Goal: Task Accomplishment & Management: Manage account settings

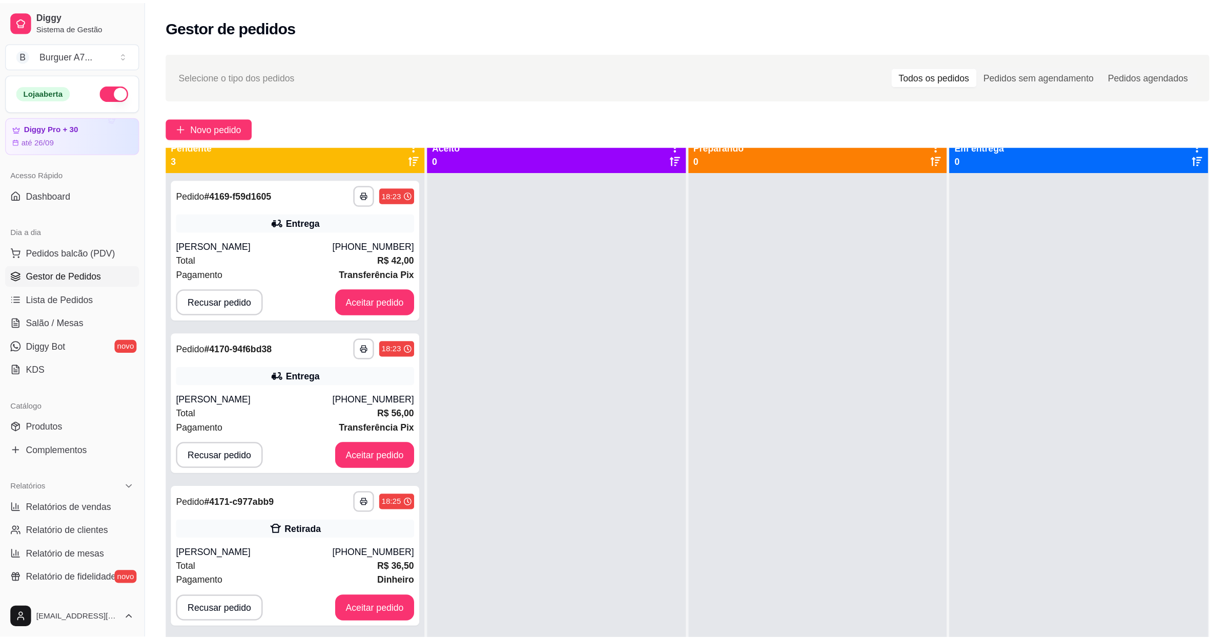
scroll to position [29, 0]
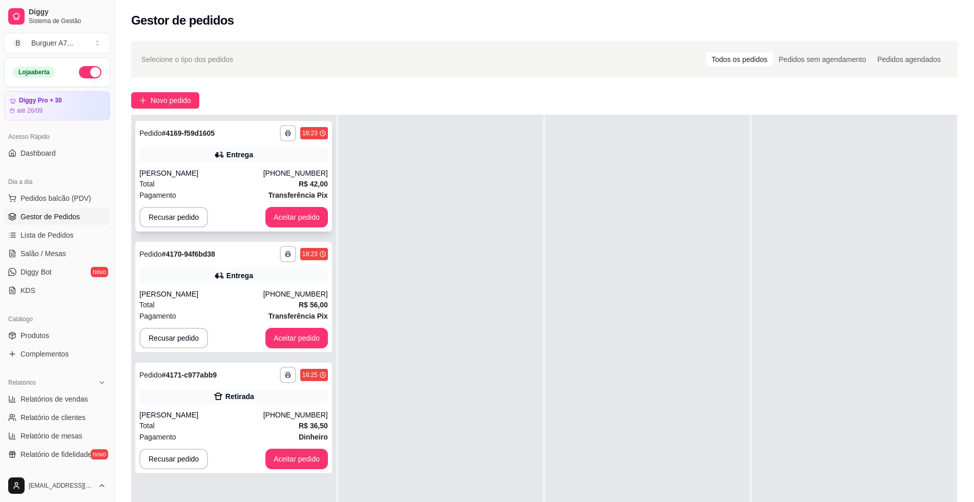
click at [314, 230] on div "**********" at bounding box center [233, 176] width 197 height 111
click at [314, 219] on button "Aceitar pedido" at bounding box center [296, 217] width 63 height 20
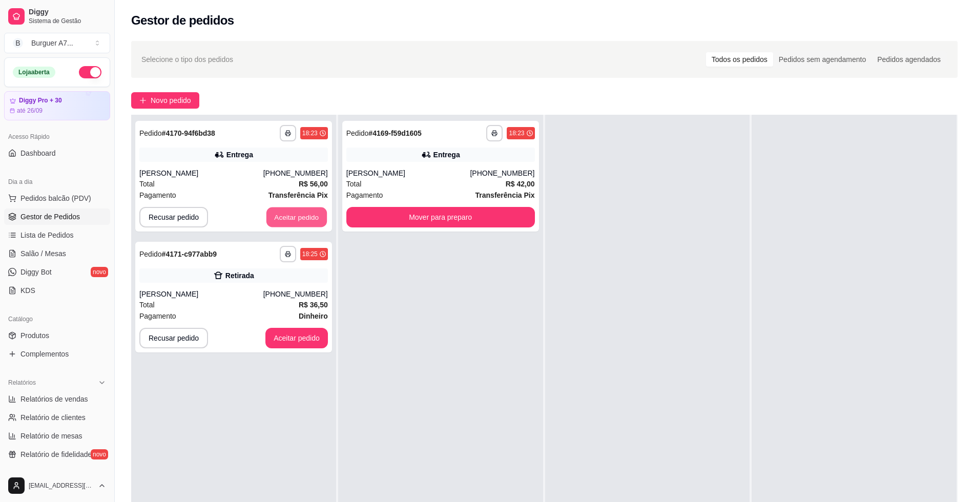
click at [314, 219] on button "Aceitar pedido" at bounding box center [296, 218] width 60 height 20
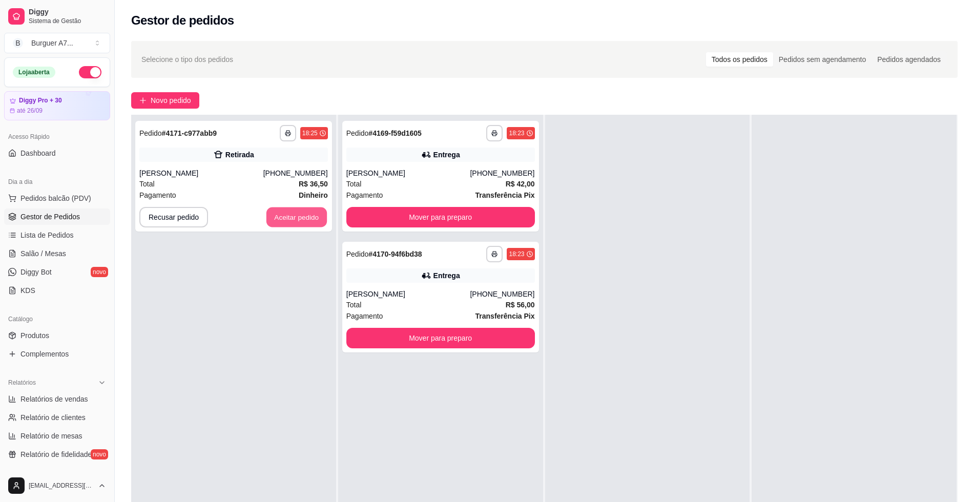
click at [314, 219] on button "Aceitar pedido" at bounding box center [296, 218] width 60 height 20
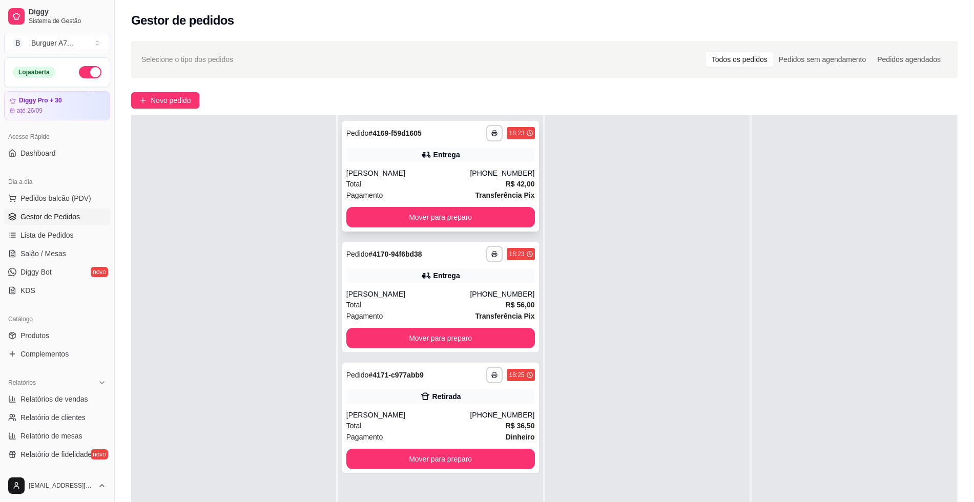
click at [480, 136] on div "**********" at bounding box center [440, 133] width 189 height 16
click at [491, 138] on button "button" at bounding box center [494, 133] width 16 height 16
click at [488, 191] on button "Impressora" at bounding box center [463, 189] width 74 height 16
click at [487, 243] on div "**********" at bounding box center [440, 297] width 197 height 111
click at [486, 257] on div "**********" at bounding box center [510, 254] width 48 height 16
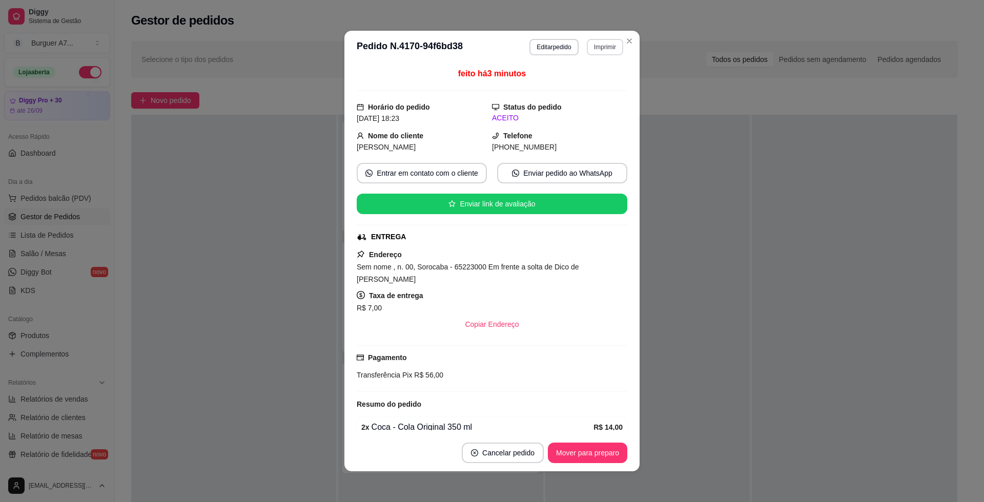
click at [587, 47] on button "Imprimir" at bounding box center [605, 47] width 36 height 16
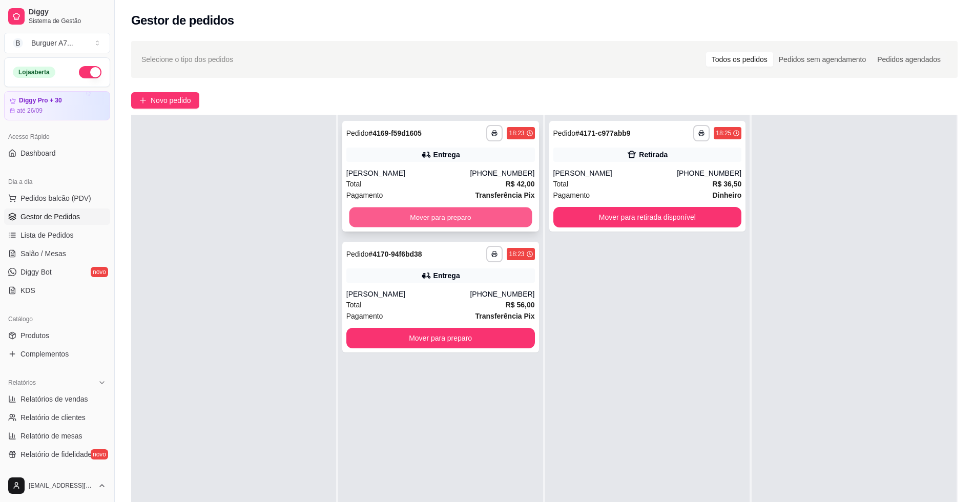
click at [500, 221] on button "Mover para preparo" at bounding box center [440, 218] width 183 height 20
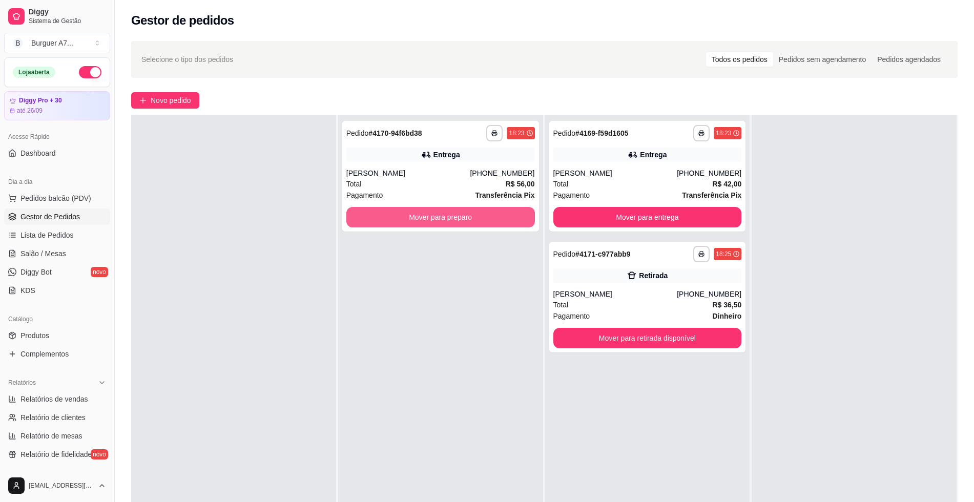
click at [500, 221] on button "Mover para preparo" at bounding box center [440, 217] width 189 height 20
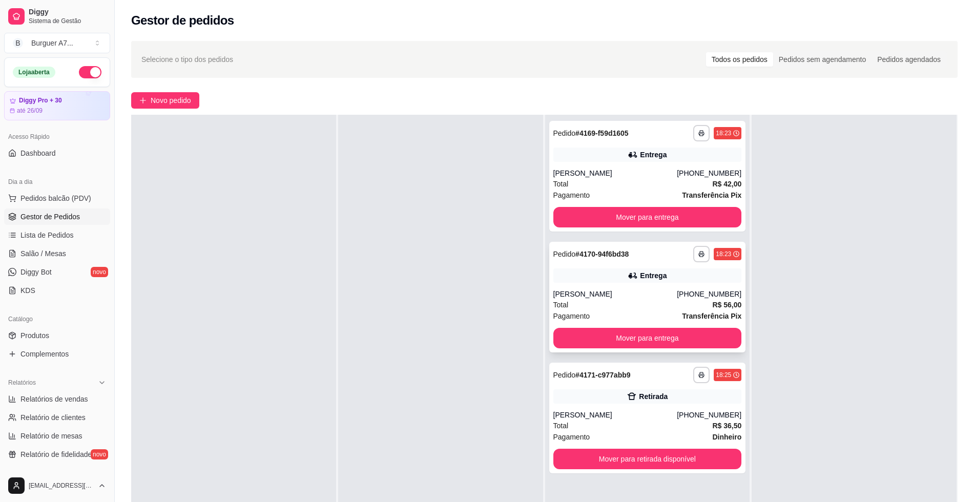
click at [682, 310] on div "**********" at bounding box center [647, 297] width 197 height 111
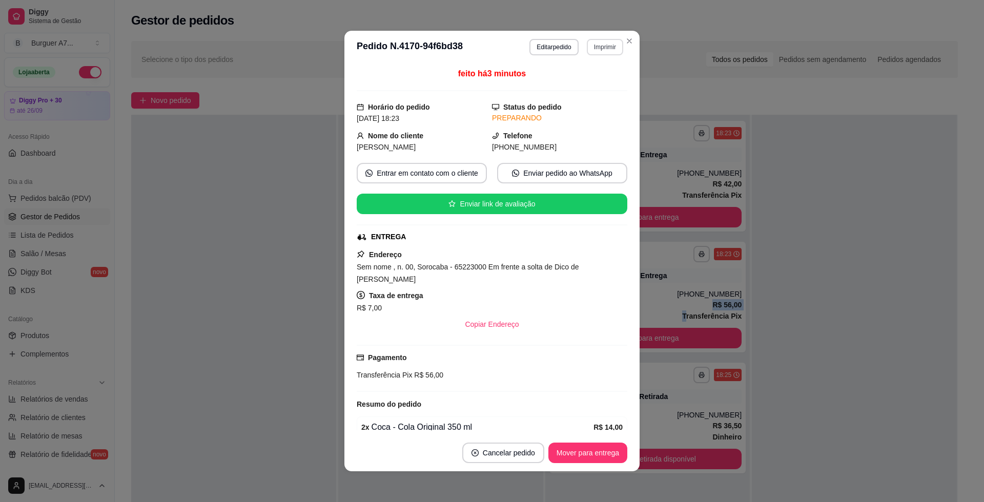
click at [587, 47] on button "Imprimir" at bounding box center [605, 47] width 36 height 16
click at [581, 106] on button "Impressora" at bounding box center [582, 103] width 72 height 16
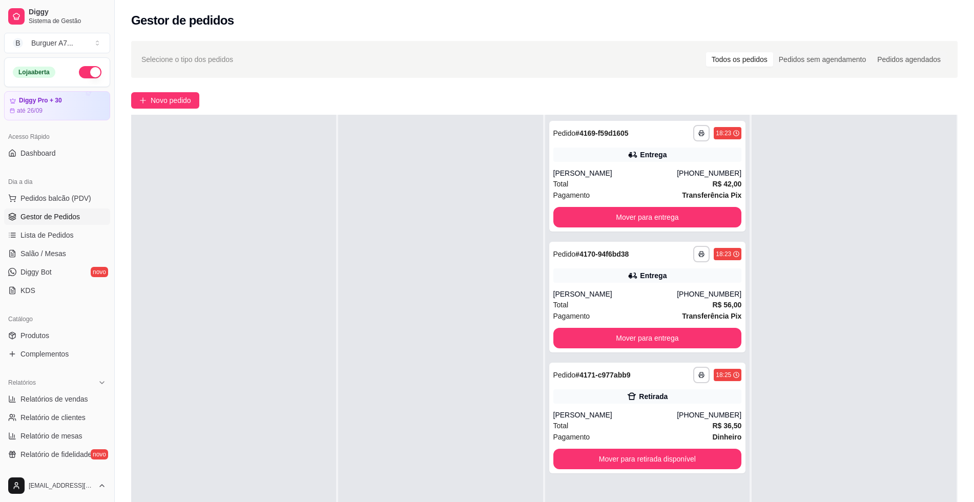
click at [964, 248] on div "**********" at bounding box center [544, 332] width 859 height 594
click at [693, 170] on div "[PHONE_NUMBER]" at bounding box center [709, 173] width 65 height 10
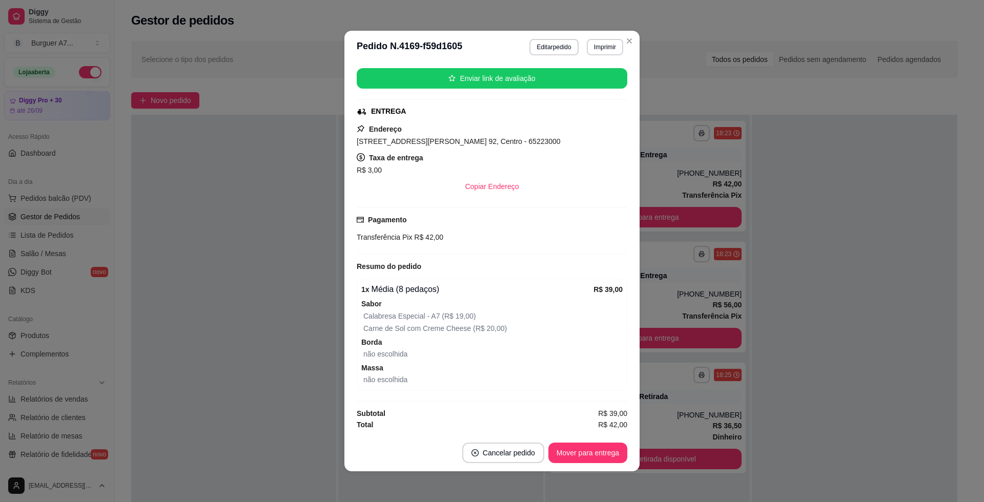
scroll to position [2, 0]
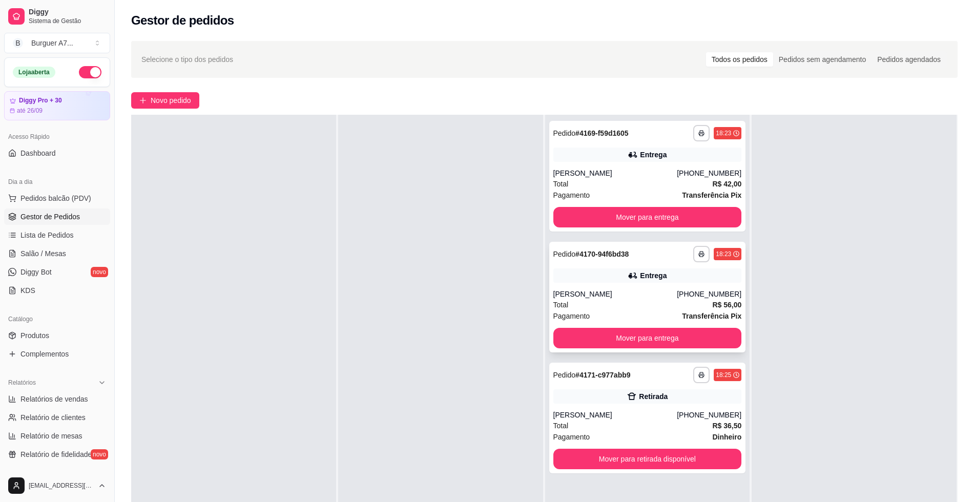
click at [672, 273] on div "Entrega" at bounding box center [647, 275] width 189 height 14
click at [627, 420] on div "[PERSON_NAME]" at bounding box center [615, 415] width 124 height 10
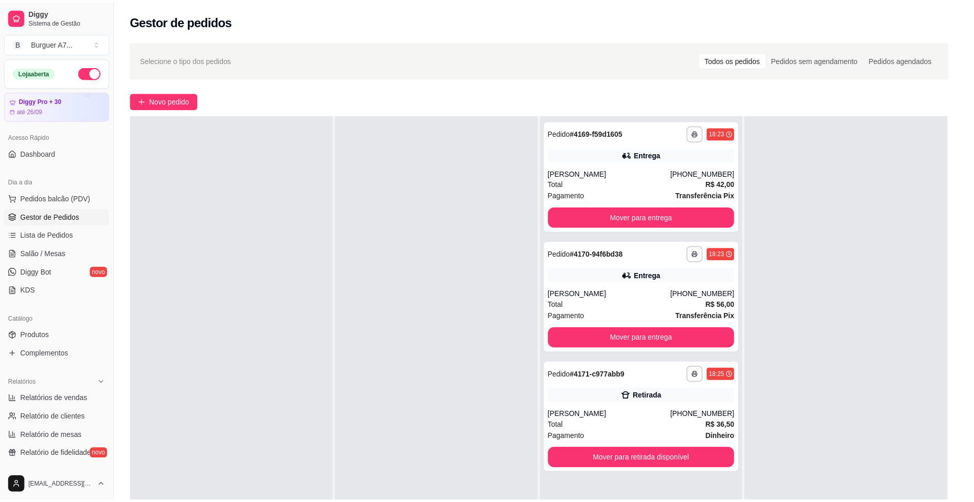
scroll to position [64, 0]
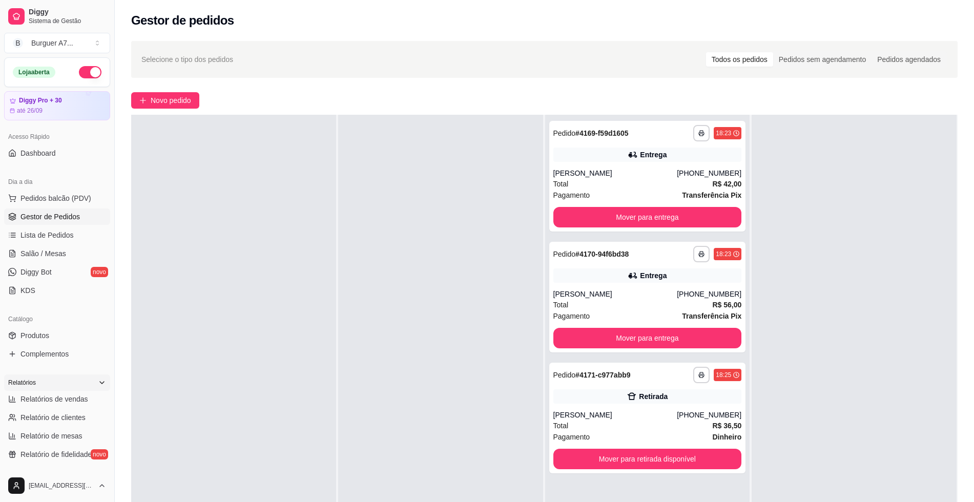
click at [65, 389] on div "Relatórios" at bounding box center [57, 383] width 106 height 16
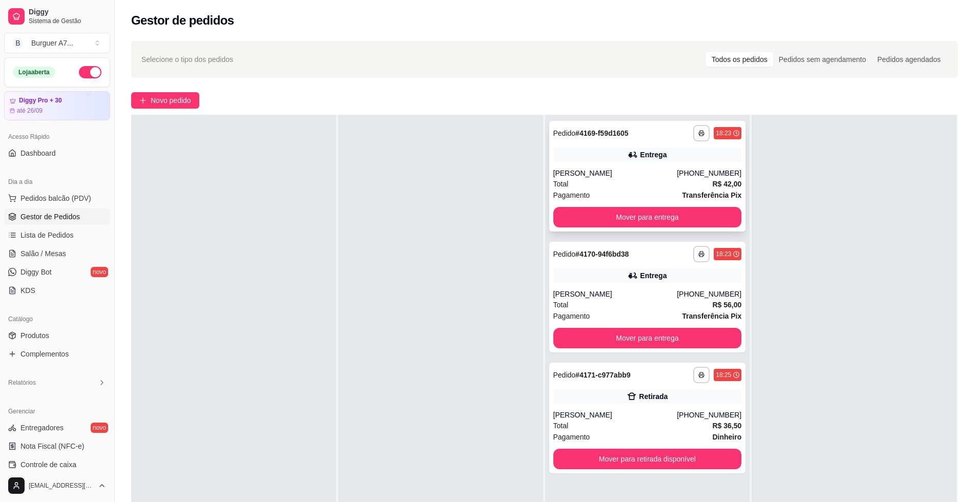
scroll to position [163, 0]
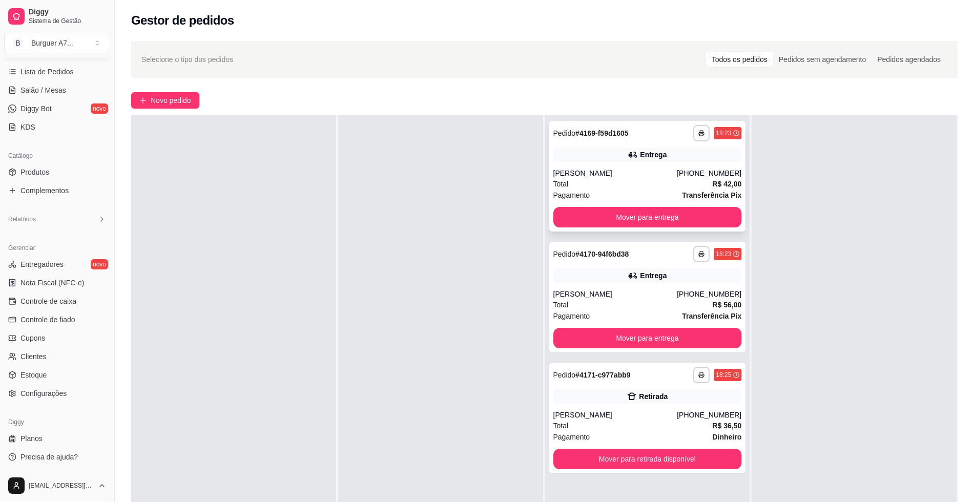
click at [591, 143] on div "**********" at bounding box center [647, 176] width 197 height 111
click at [138, 107] on button "Novo pedido" at bounding box center [165, 100] width 68 height 16
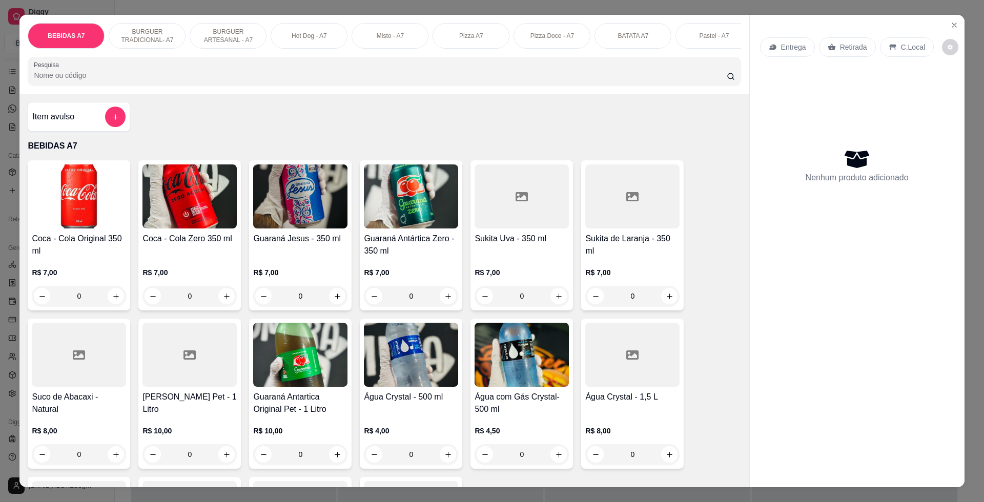
click at [77, 113] on div "Item avulso" at bounding box center [79, 117] width 102 height 30
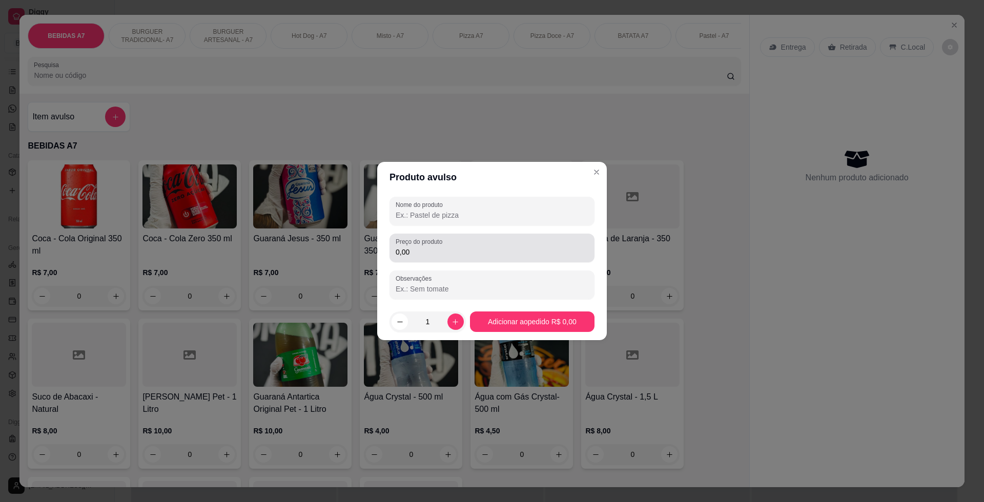
click at [433, 250] on input "0,00" at bounding box center [492, 252] width 193 height 10
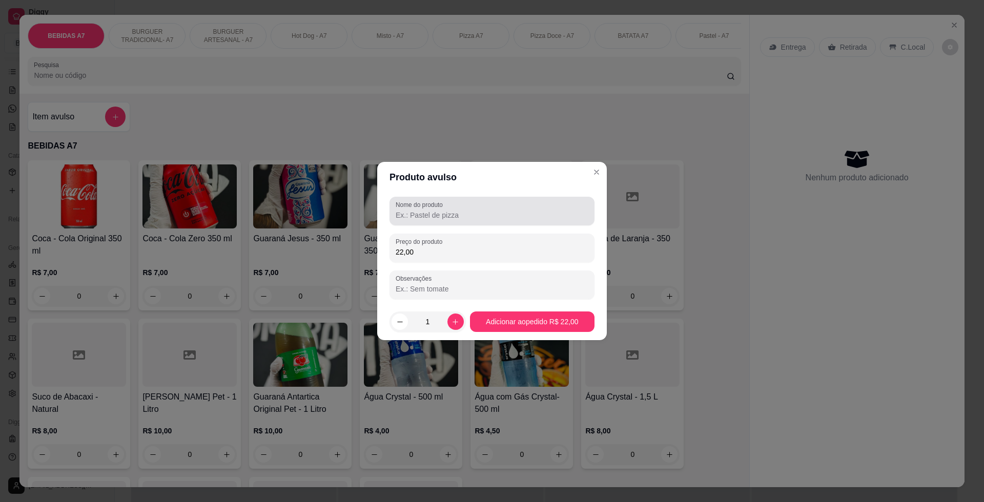
type input "22,00"
click at [438, 213] on input "Nome do produto" at bounding box center [492, 215] width 193 height 10
type input "a"
click at [407, 218] on input "Açcaí" at bounding box center [492, 215] width 193 height 10
type input "Açaí"
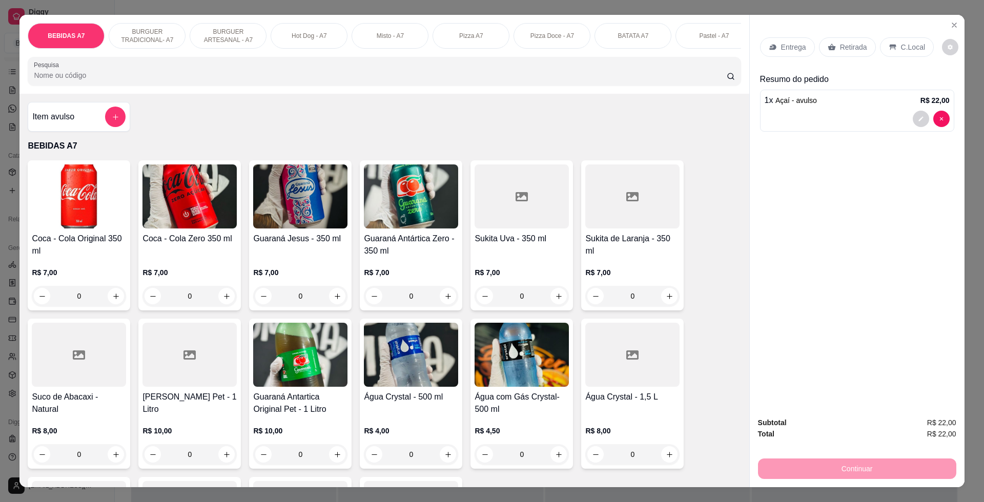
click at [846, 39] on div "Retirada" at bounding box center [847, 46] width 57 height 19
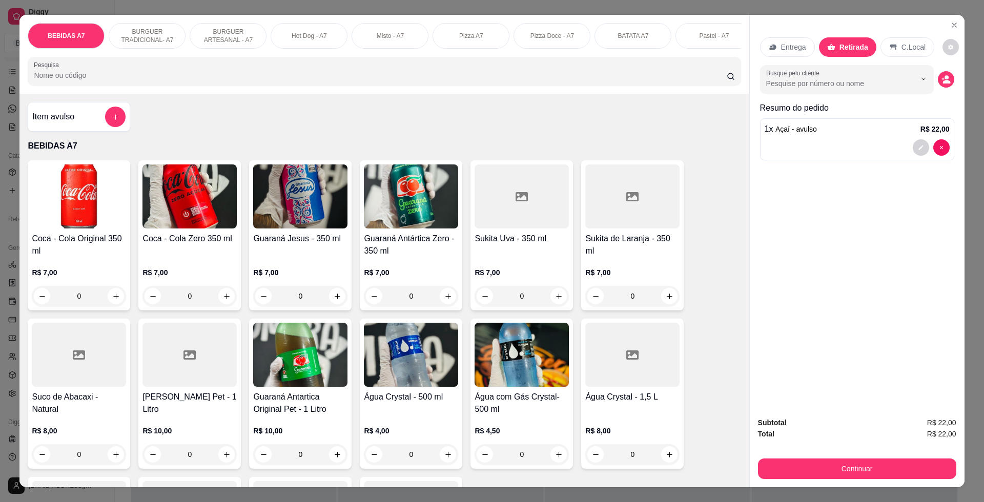
click at [882, 459] on button "Continuar" at bounding box center [857, 469] width 198 height 20
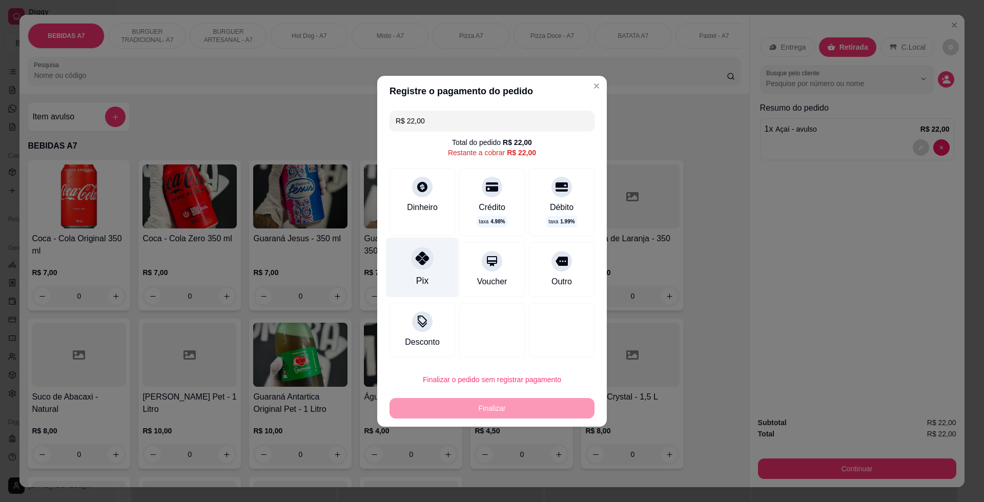
click at [446, 267] on div "Pix" at bounding box center [422, 267] width 72 height 60
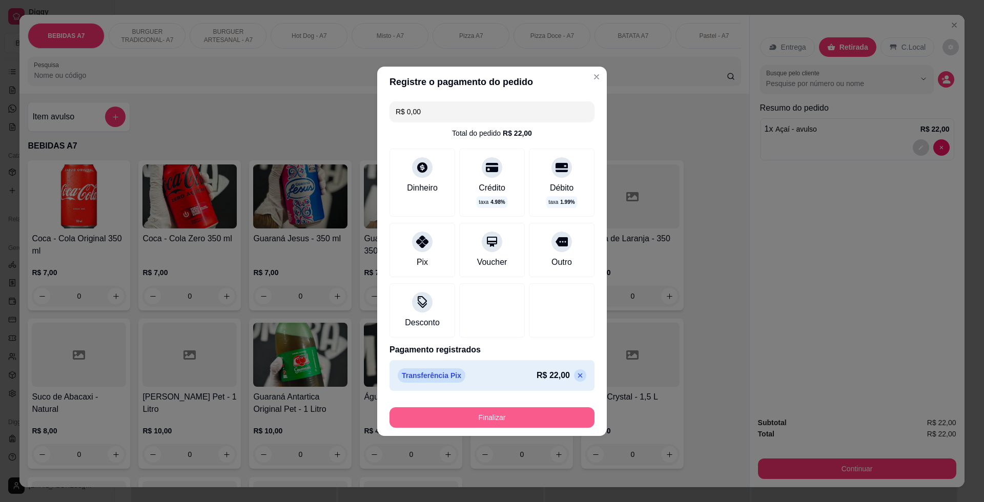
click at [468, 423] on button "Finalizar" at bounding box center [491, 417] width 205 height 20
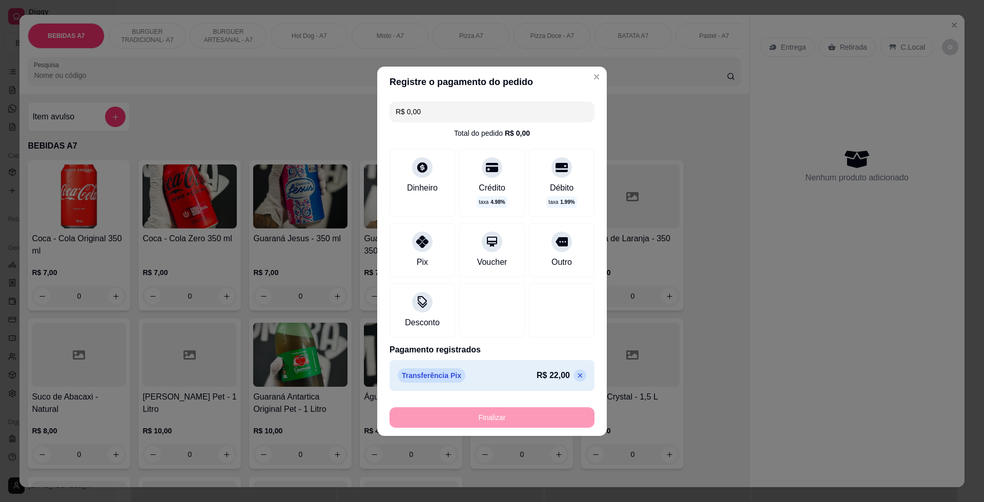
type input "-R$ 22,00"
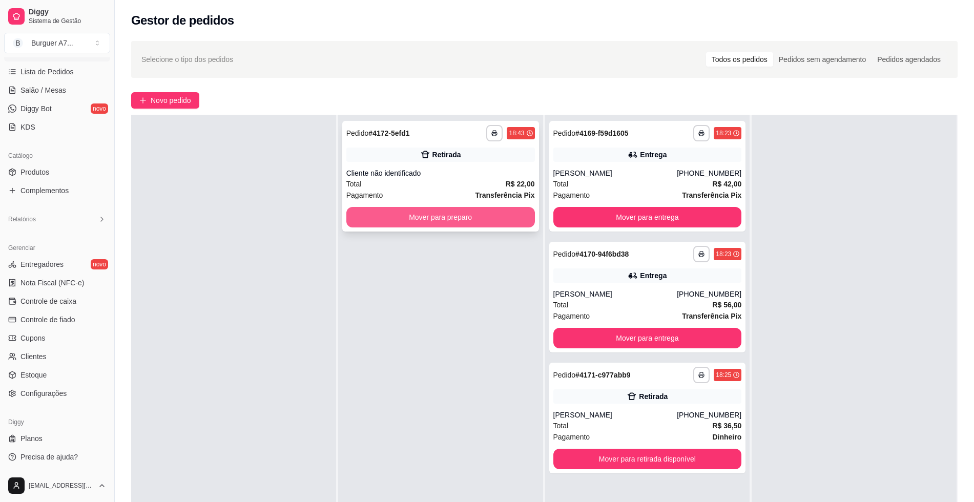
click at [477, 213] on button "Mover para preparo" at bounding box center [440, 217] width 189 height 20
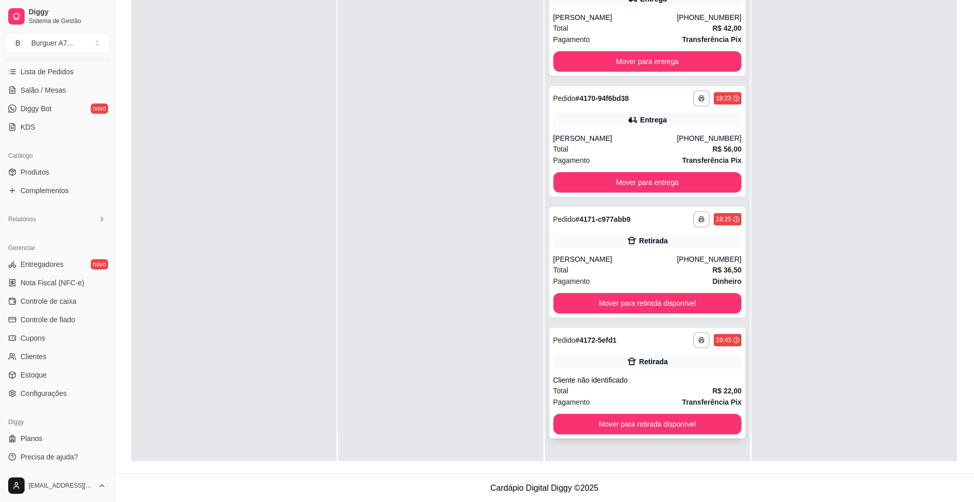
scroll to position [156, 0]
click at [721, 428] on button "Mover para retirada disponível" at bounding box center [647, 423] width 189 height 20
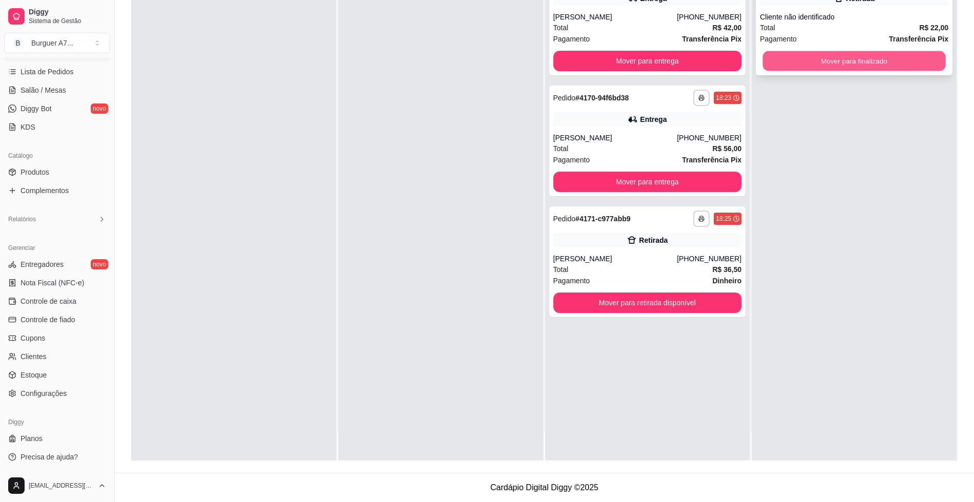
click at [837, 52] on button "Mover para finalizado" at bounding box center [854, 61] width 183 height 20
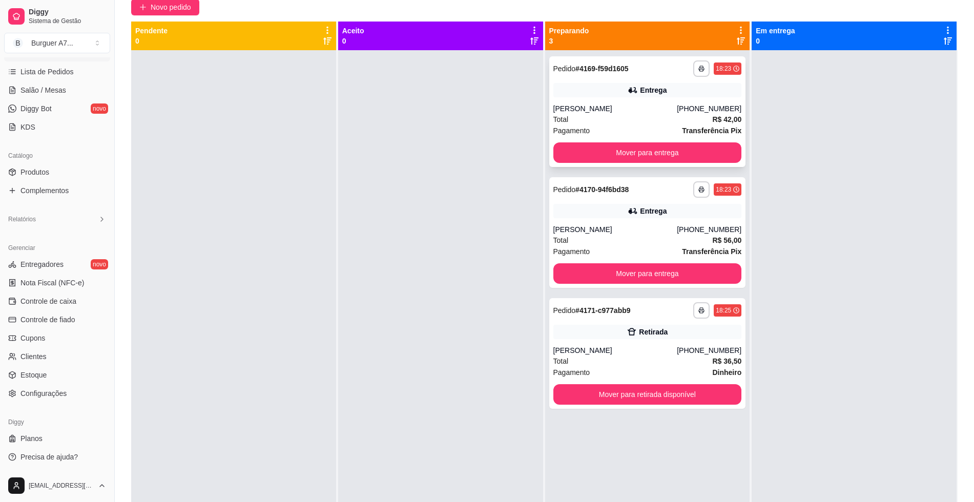
scroll to position [92, 0]
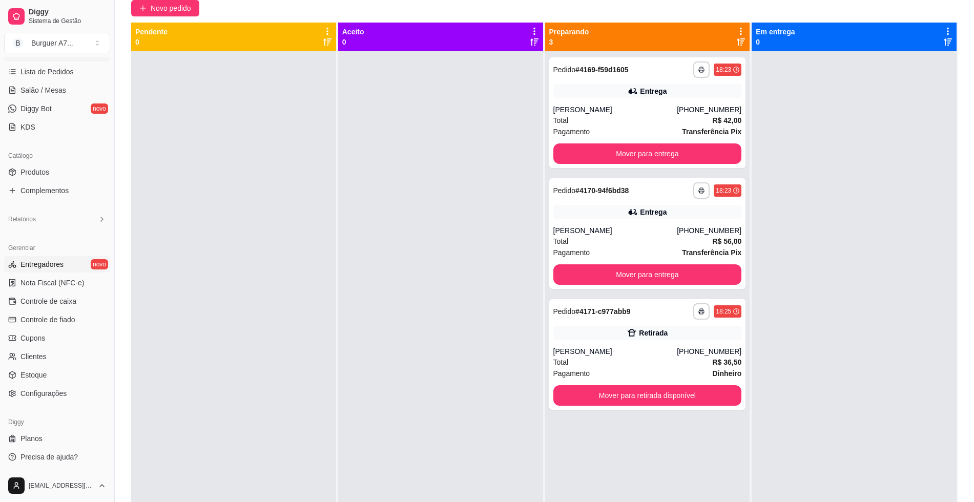
click at [61, 267] on span "Entregadores" at bounding box center [41, 264] width 43 height 10
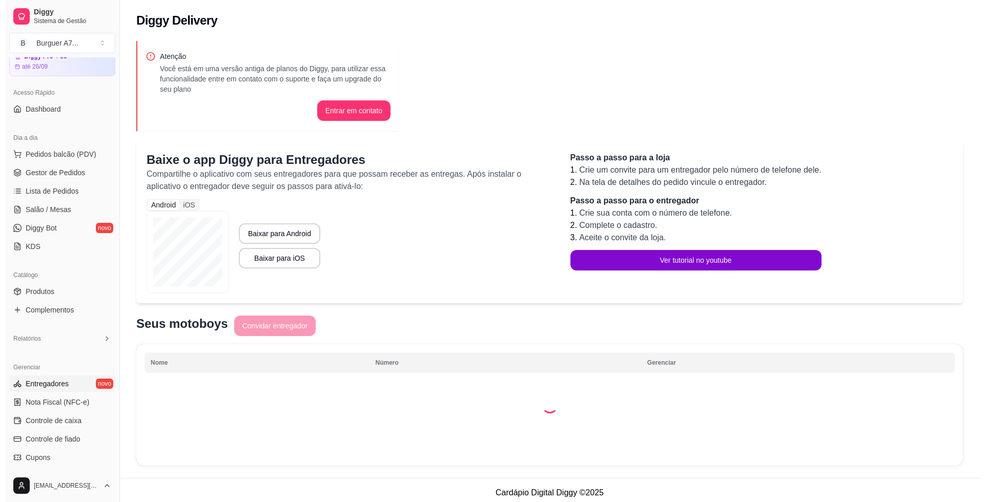
scroll to position [35, 0]
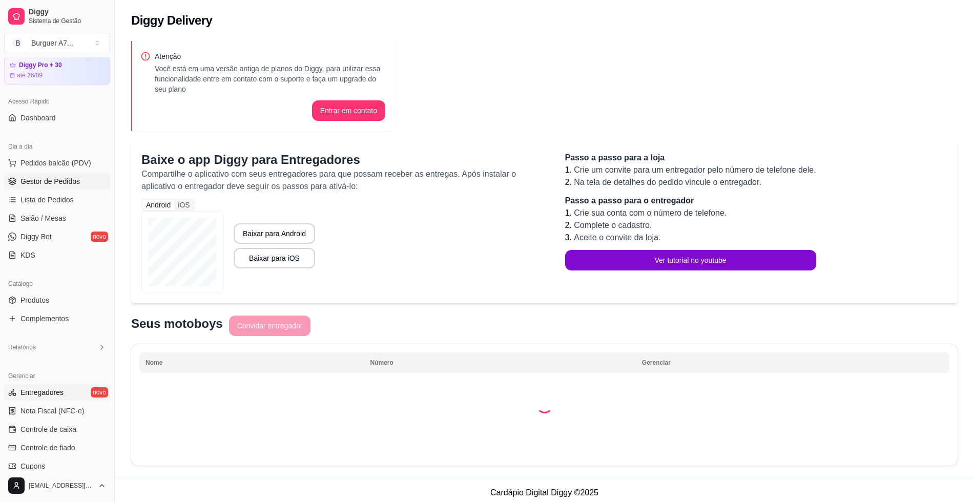
click at [68, 181] on span "Gestor de Pedidos" at bounding box center [49, 181] width 59 height 10
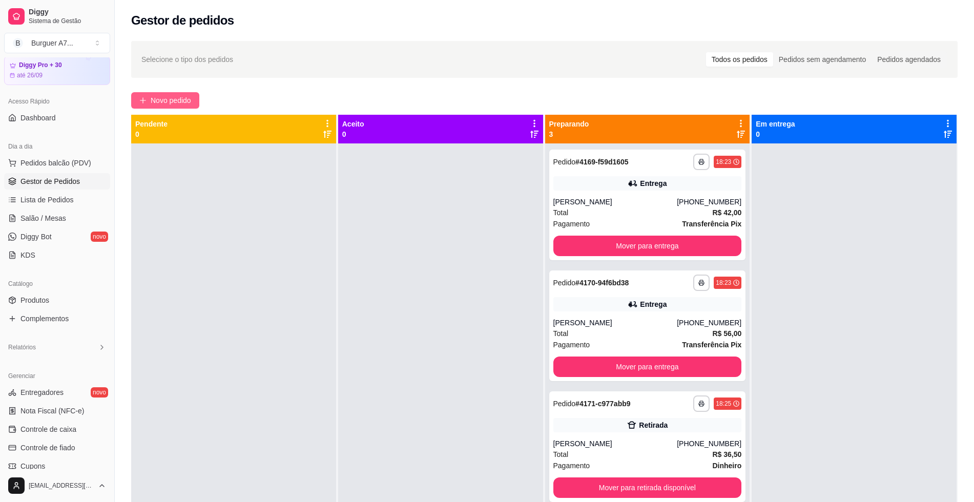
click at [172, 104] on span "Novo pedido" at bounding box center [171, 100] width 40 height 11
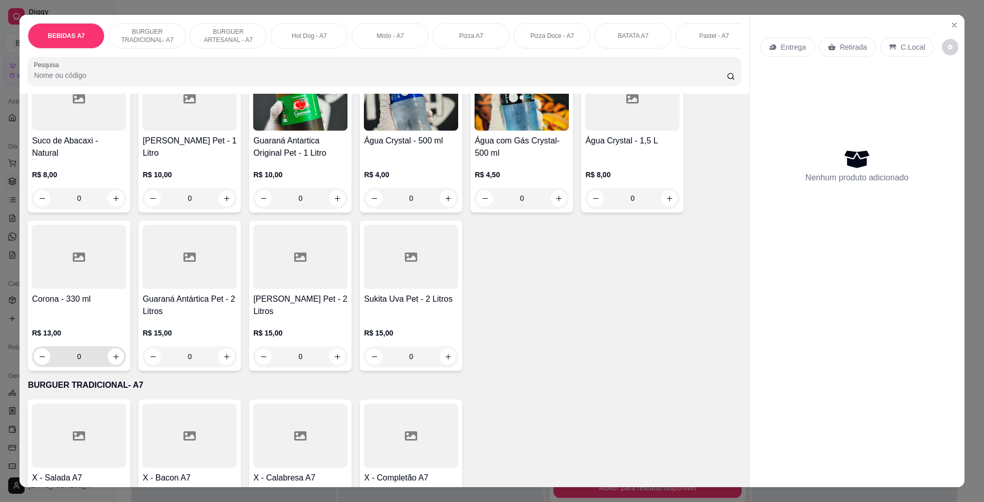
scroll to position [384, 0]
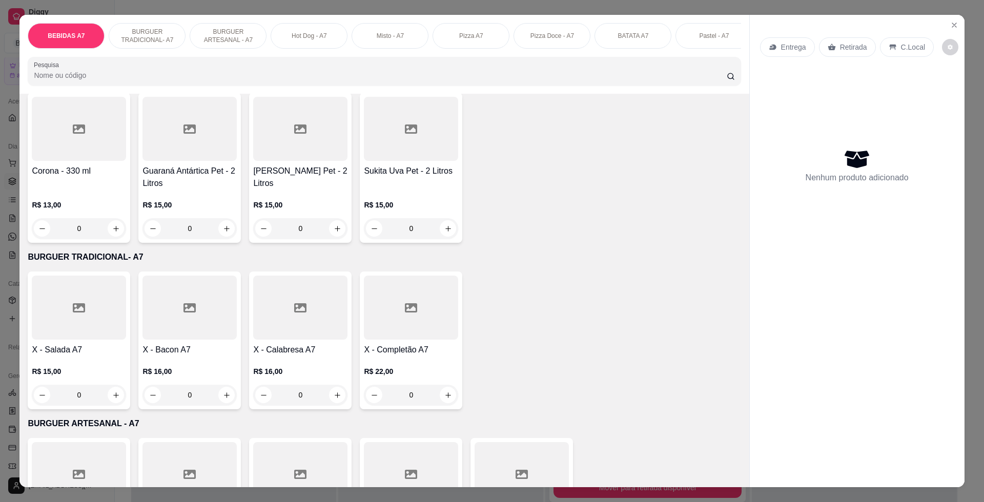
click at [105, 405] on div "0" at bounding box center [79, 395] width 94 height 20
click at [438, 405] on div "0" at bounding box center [411, 395] width 90 height 20
click at [447, 399] on icon "increase-product-quantity" at bounding box center [448, 395] width 8 height 8
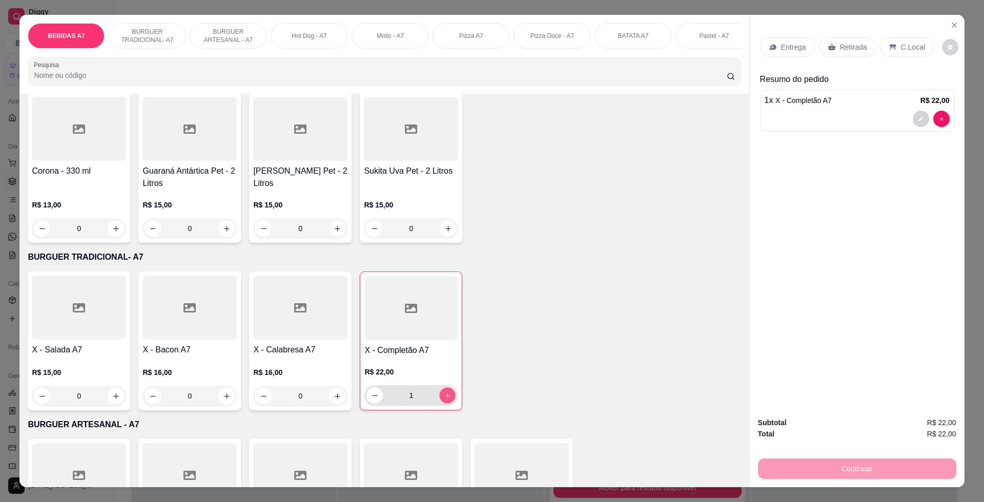
click at [447, 404] on button "increase-product-quantity" at bounding box center [448, 396] width 16 height 16
type input "2"
click at [113, 406] on div "0" at bounding box center [79, 396] width 94 height 20
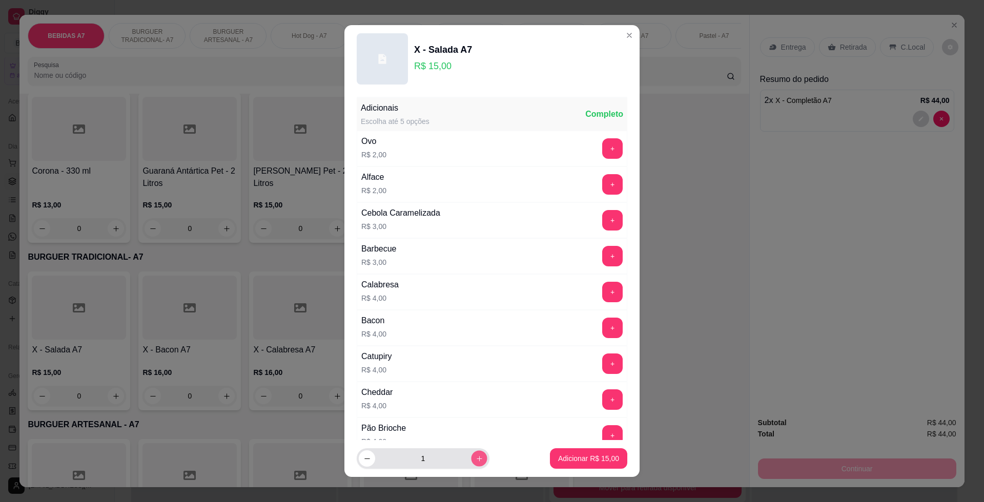
click at [471, 463] on button "increase-product-quantity" at bounding box center [479, 458] width 16 height 16
type input "2"
click at [560, 462] on p "Adicionar R$ 30,00" at bounding box center [588, 458] width 61 height 10
type input "2"
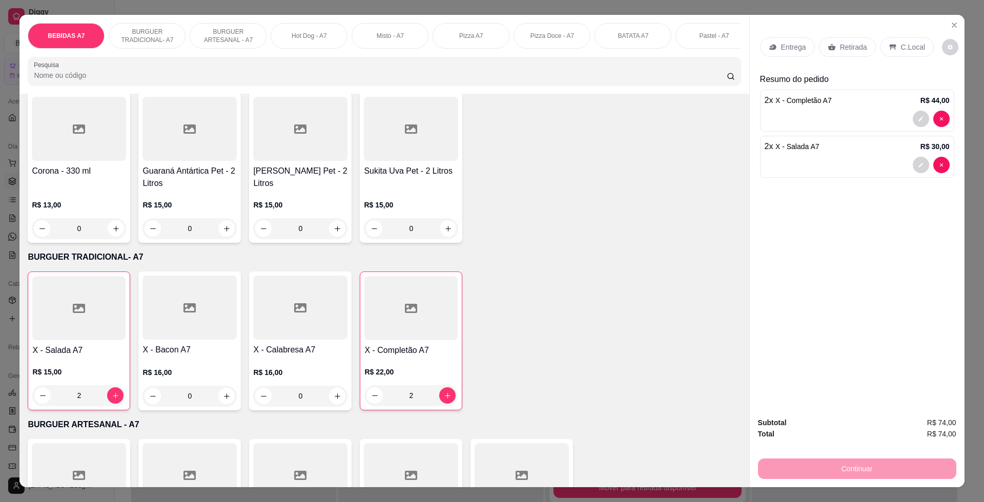
click at [884, 52] on div "C.Local" at bounding box center [907, 46] width 54 height 19
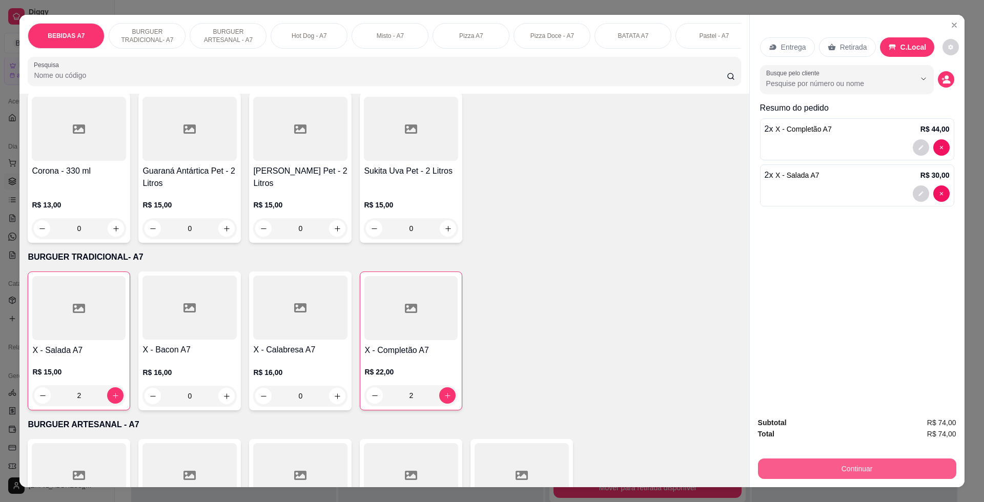
click at [926, 462] on button "Continuar" at bounding box center [857, 469] width 198 height 20
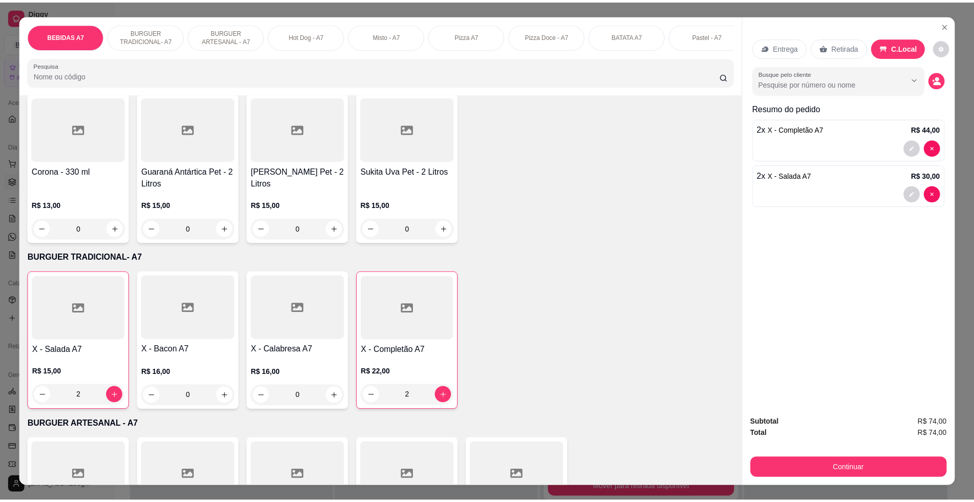
scroll to position [0, 0]
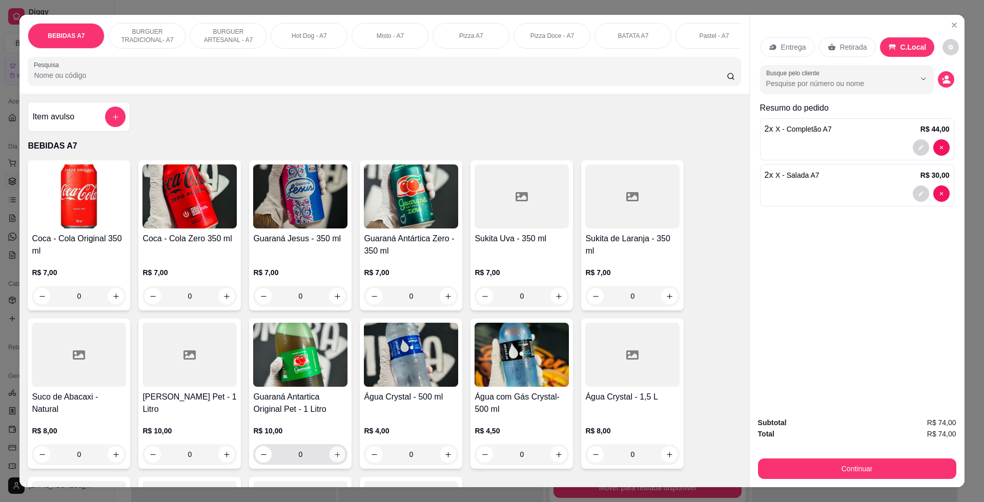
click at [334, 459] on icon "increase-product-quantity" at bounding box center [338, 455] width 8 height 8
type input "1"
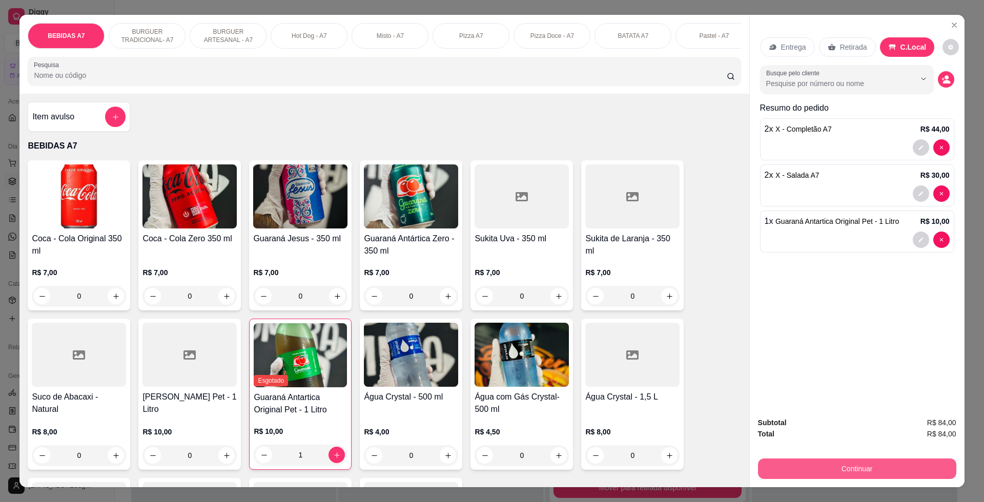
click at [884, 473] on button "Continuar" at bounding box center [857, 469] width 198 height 20
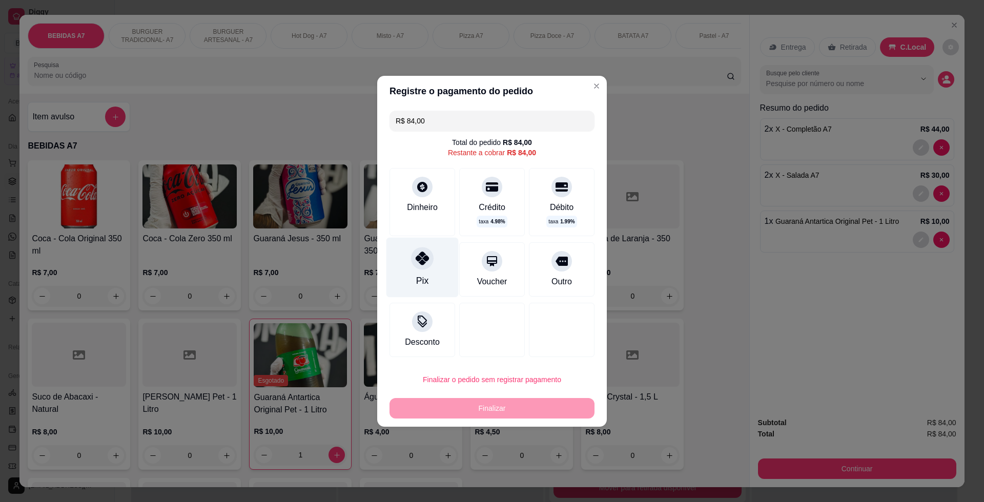
click at [437, 276] on div "Pix" at bounding box center [422, 267] width 72 height 60
type input "R$ 0,00"
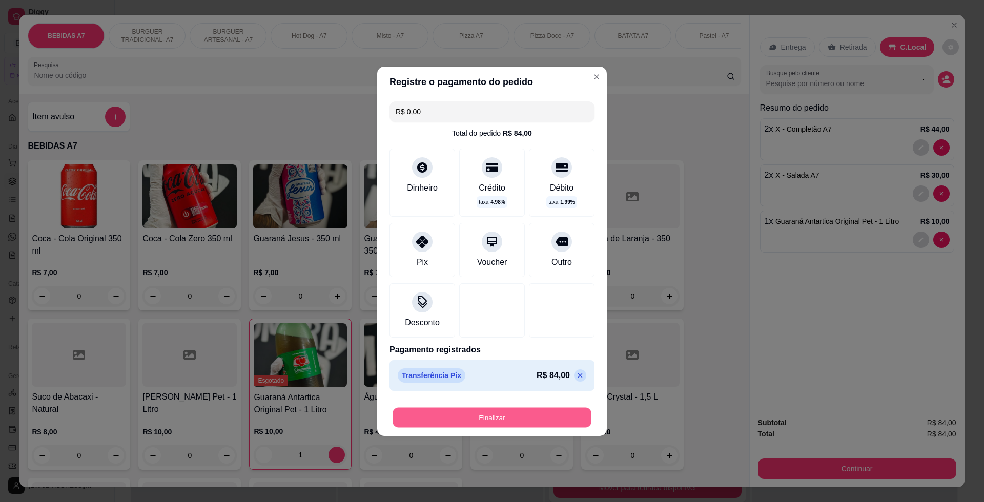
click at [545, 421] on button "Finalizar" at bounding box center [491, 417] width 199 height 20
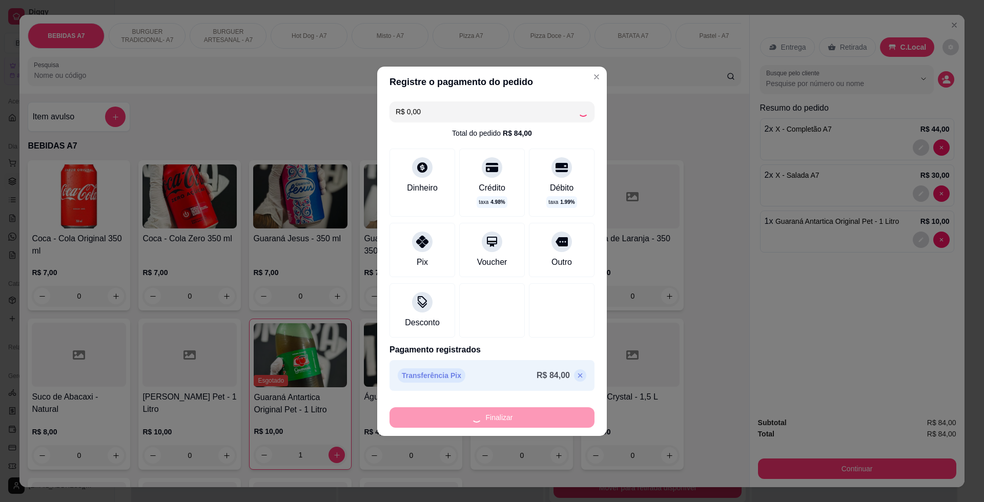
type input "0"
type input "-R$ 84,00"
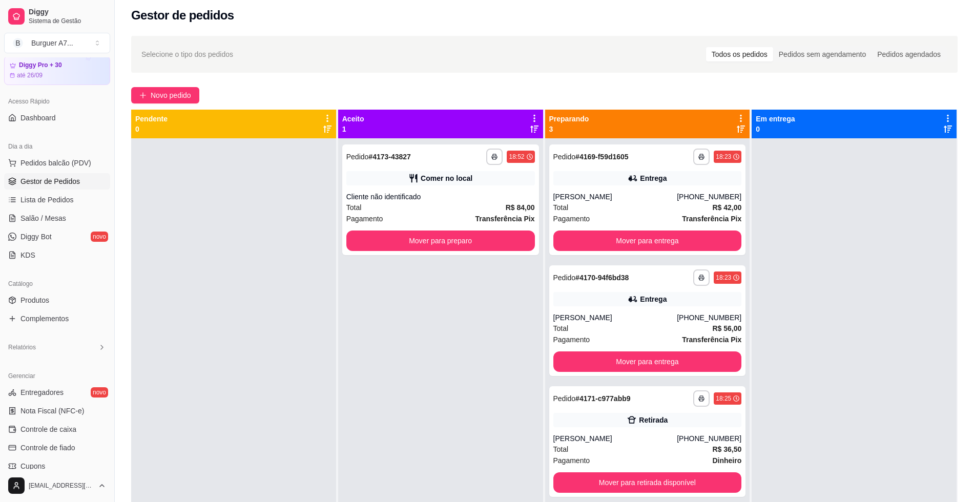
scroll to position [6, 0]
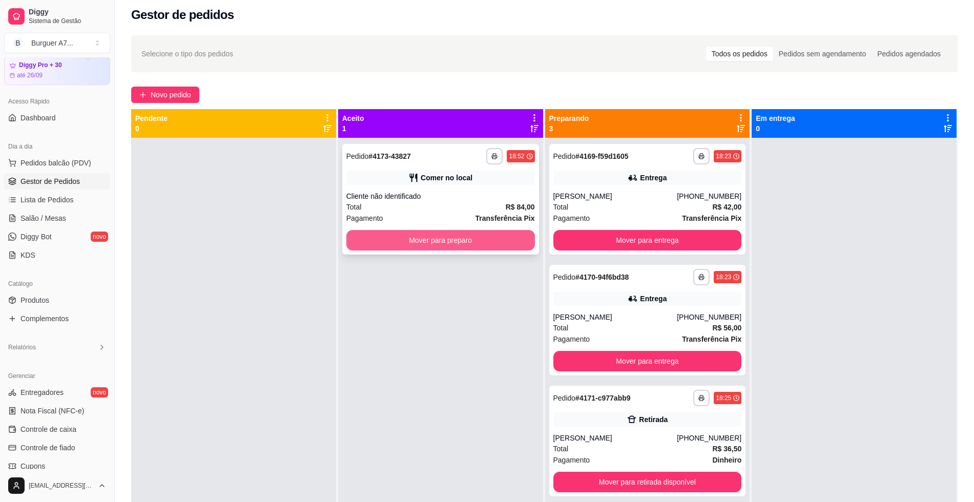
click at [465, 241] on button "Mover para preparo" at bounding box center [440, 240] width 189 height 20
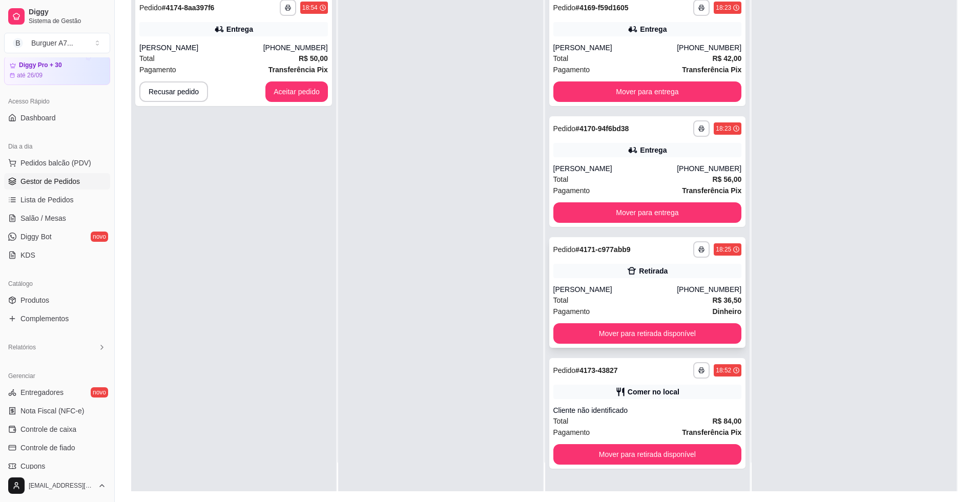
scroll to position [134, 0]
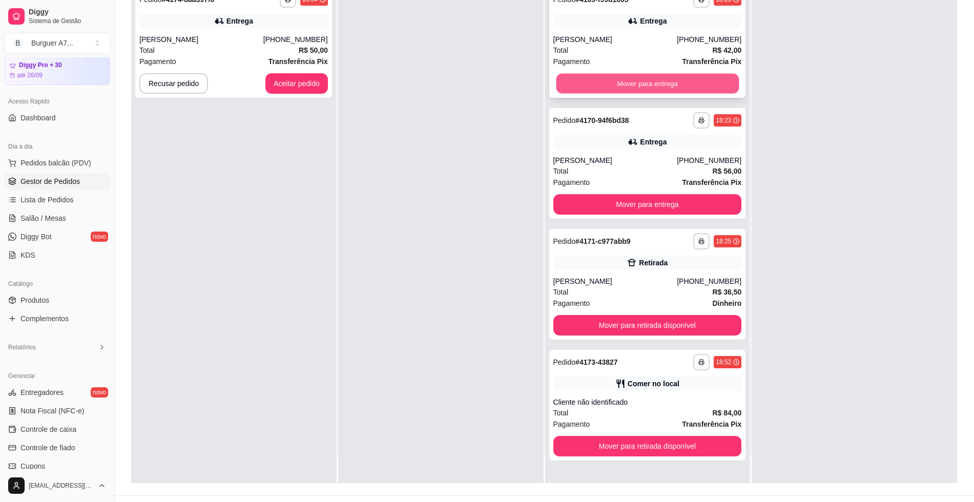
click at [628, 87] on button "Mover para entrega" at bounding box center [647, 84] width 183 height 20
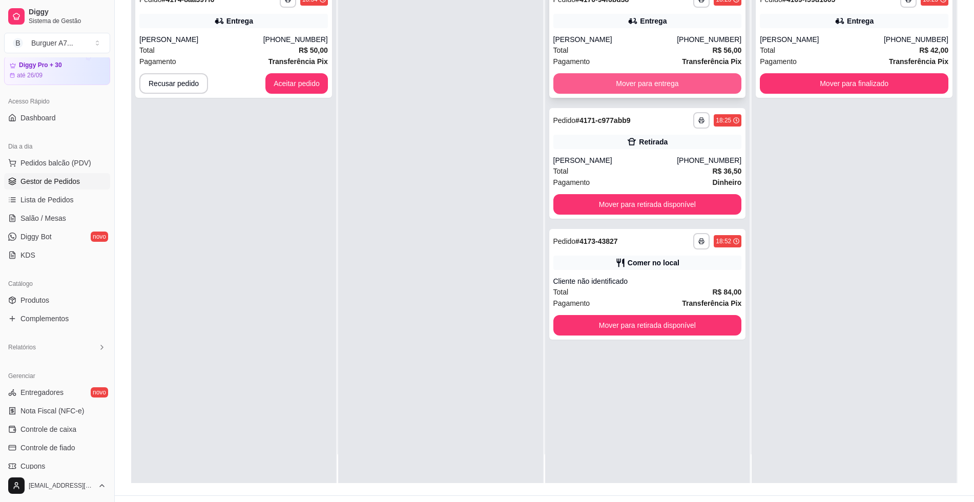
click at [628, 86] on button "Mover para entrega" at bounding box center [647, 83] width 189 height 20
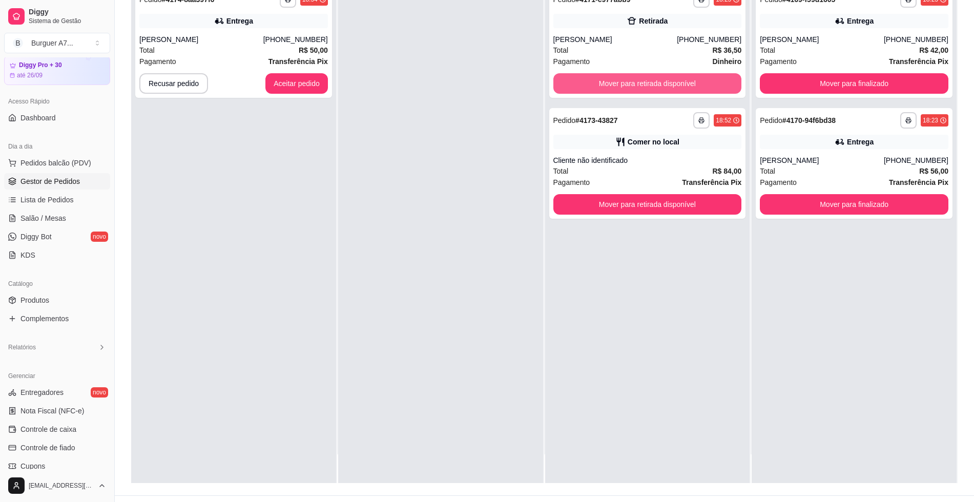
click at [628, 86] on button "Mover para retirada disponível" at bounding box center [647, 83] width 189 height 20
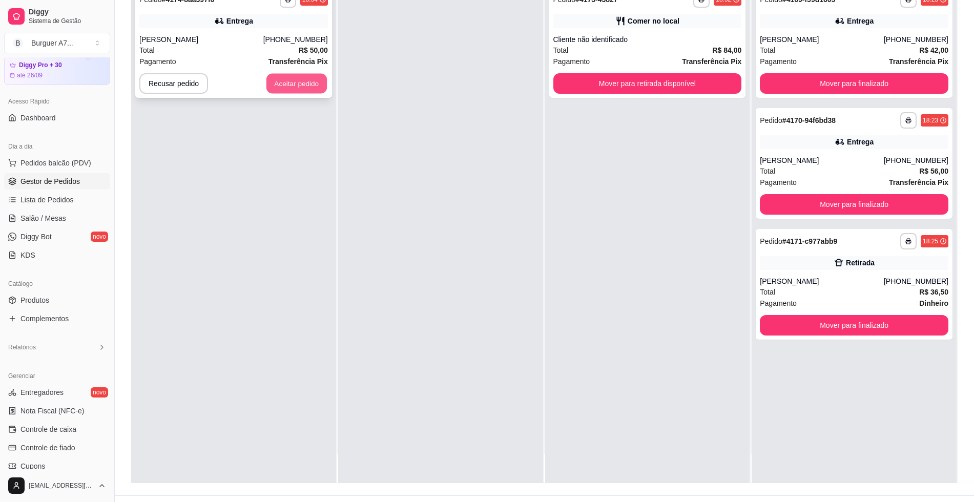
click at [319, 75] on button "Aceitar pedido" at bounding box center [296, 84] width 60 height 20
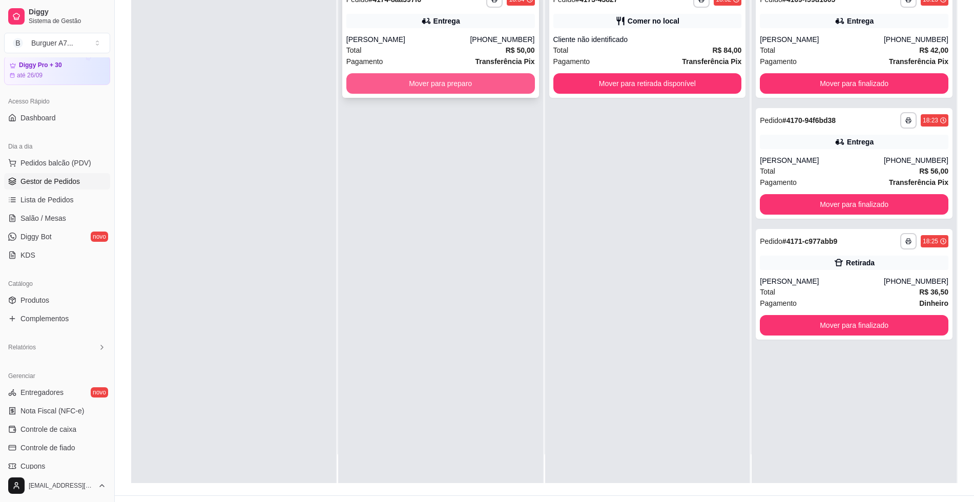
click at [416, 79] on button "Mover para preparo" at bounding box center [440, 83] width 189 height 20
